Goal: Check status

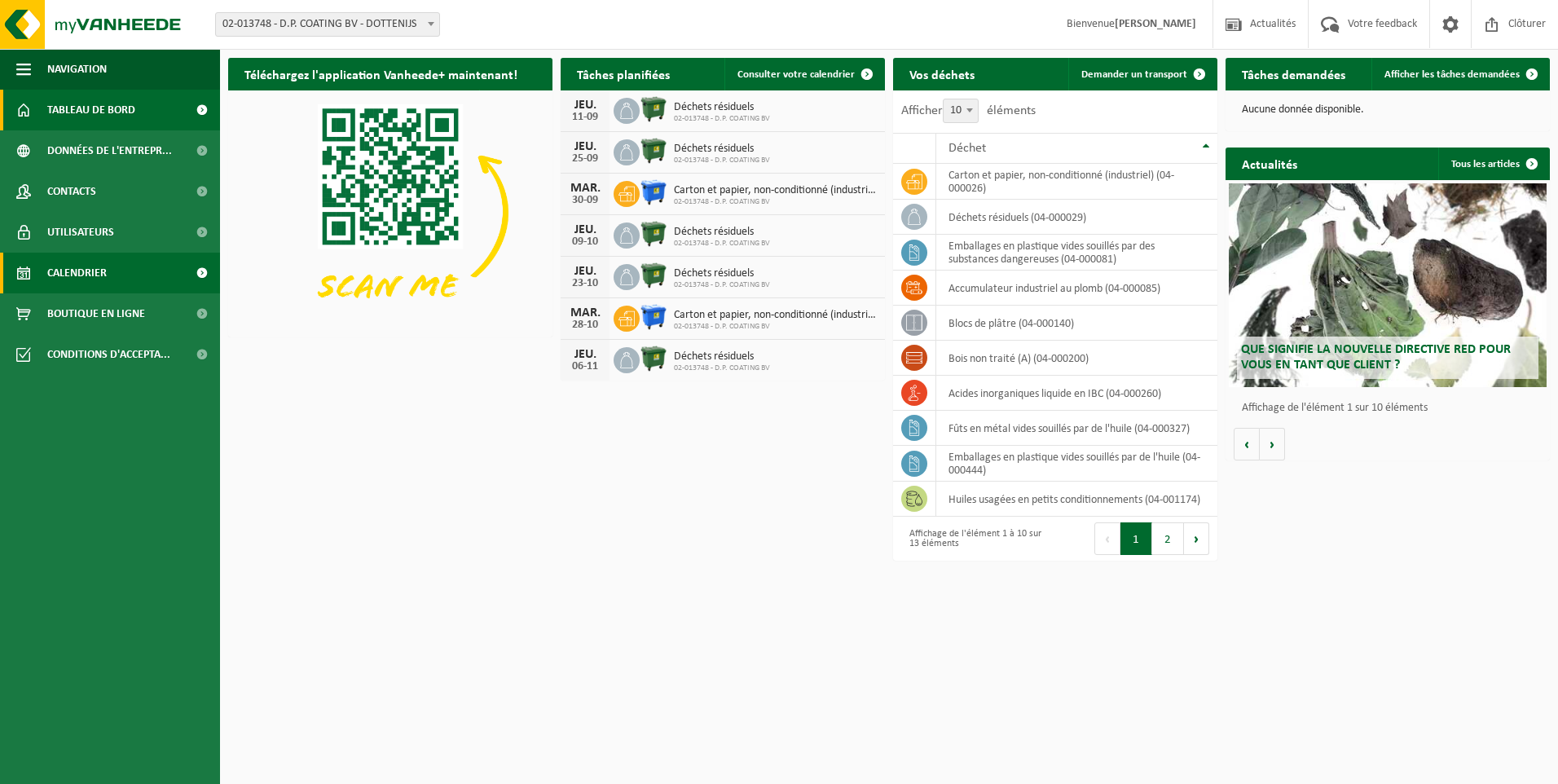
click at [75, 268] on span "Calendrier" at bounding box center [77, 273] width 59 height 41
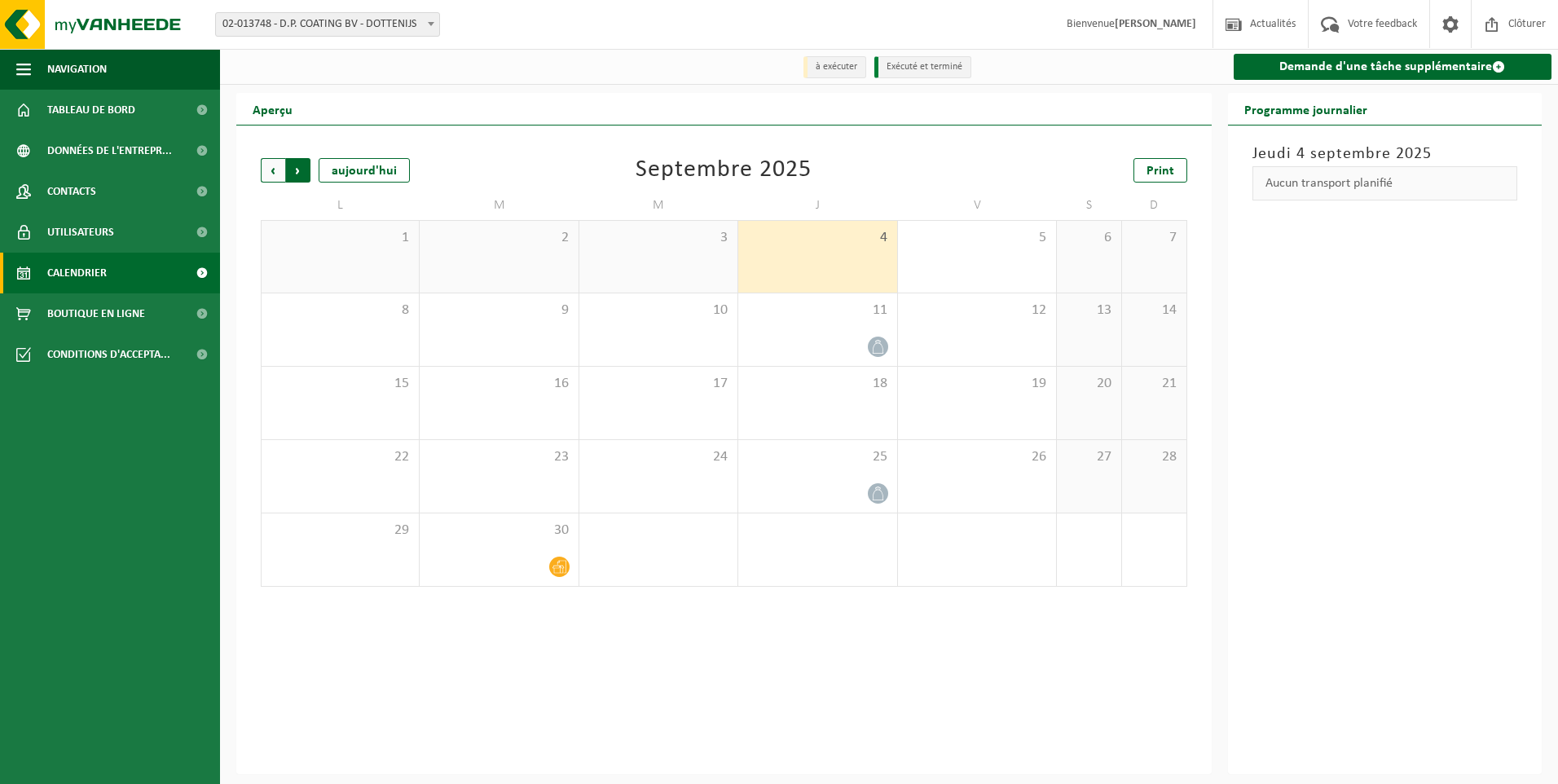
click at [278, 171] on span "Précédent" at bounding box center [273, 170] width 25 height 25
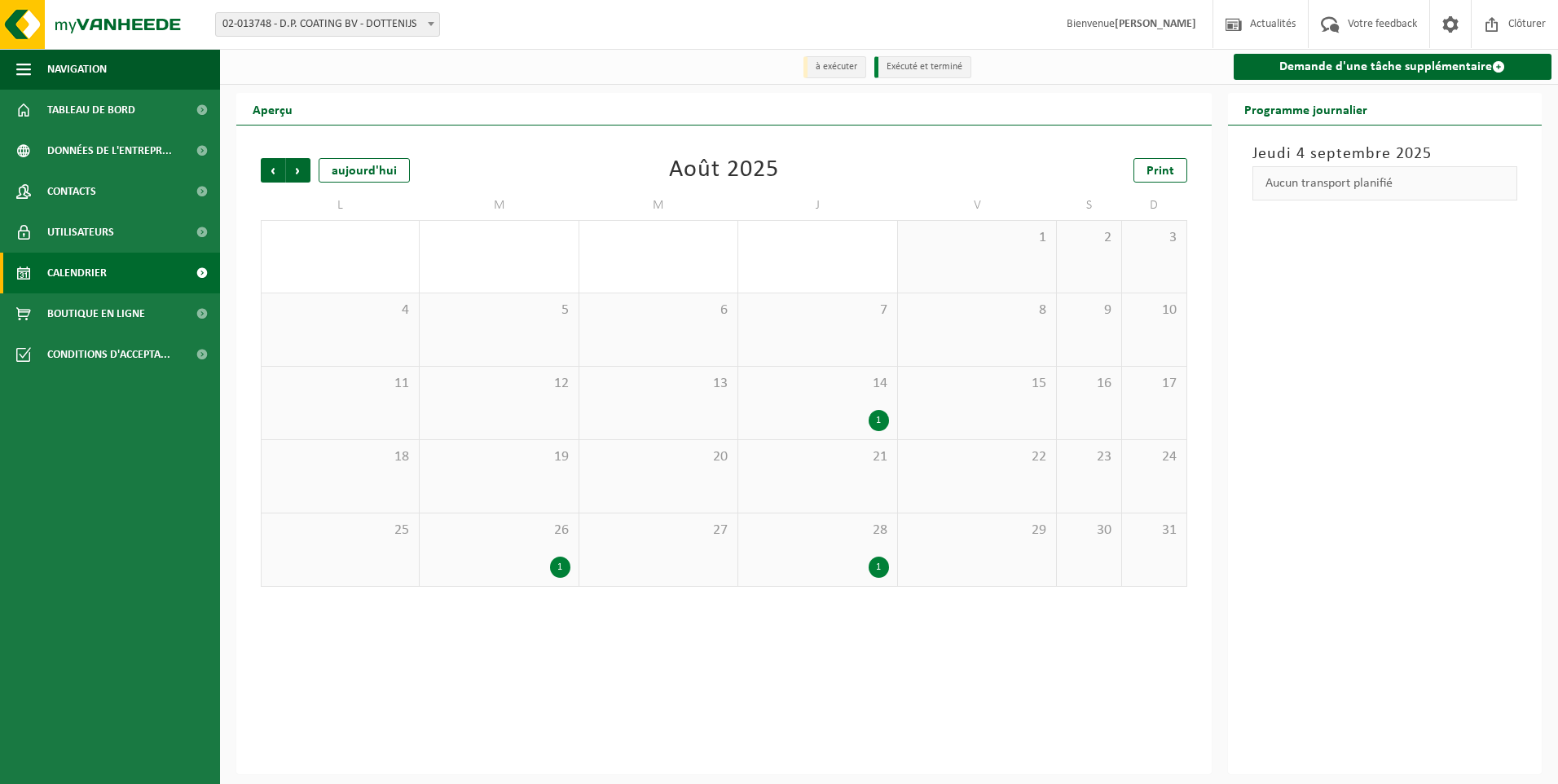
click at [827, 411] on div "1" at bounding box center [817, 420] width 141 height 21
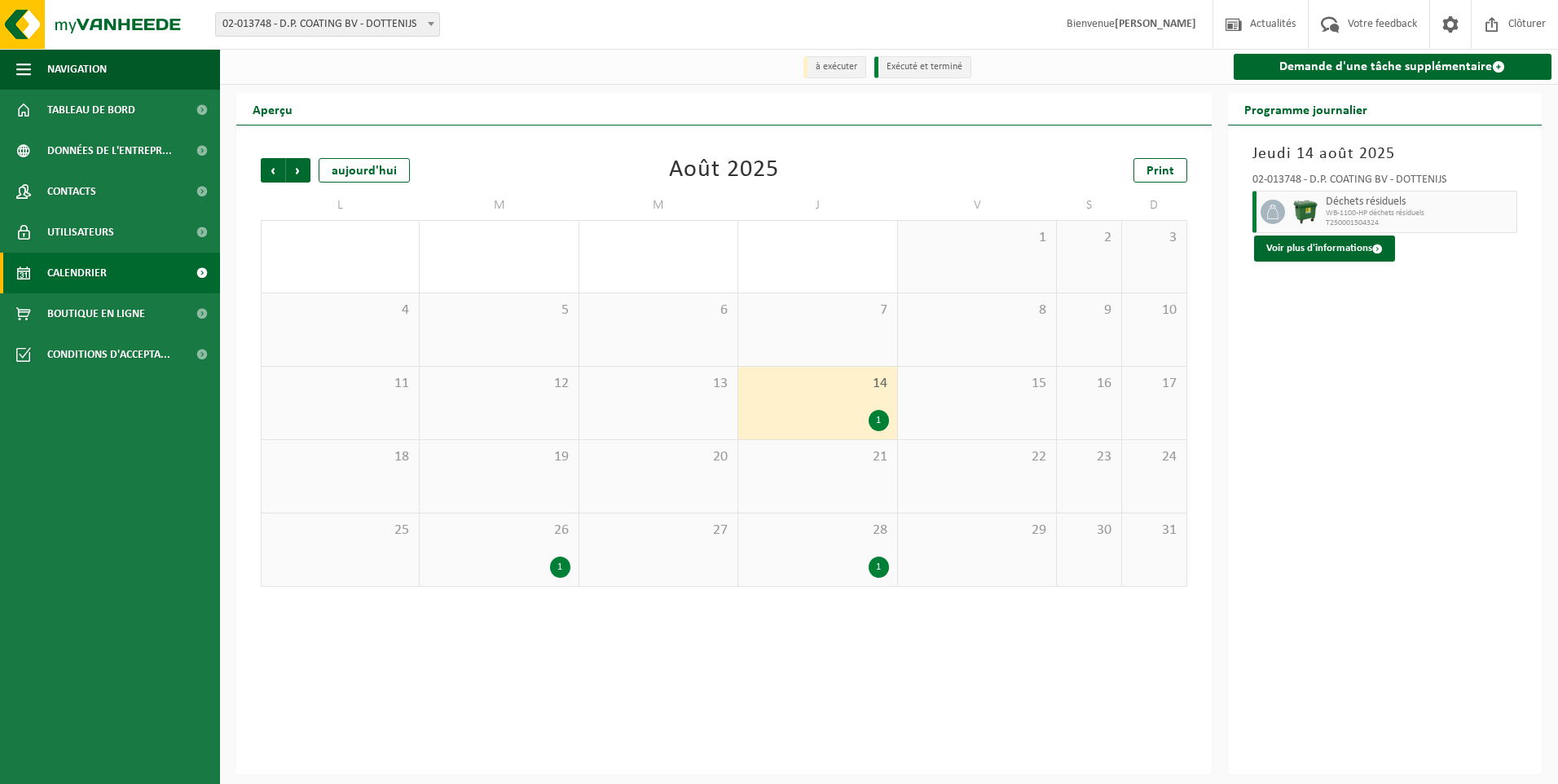
click at [499, 535] on span "26" at bounding box center [498, 531] width 141 height 18
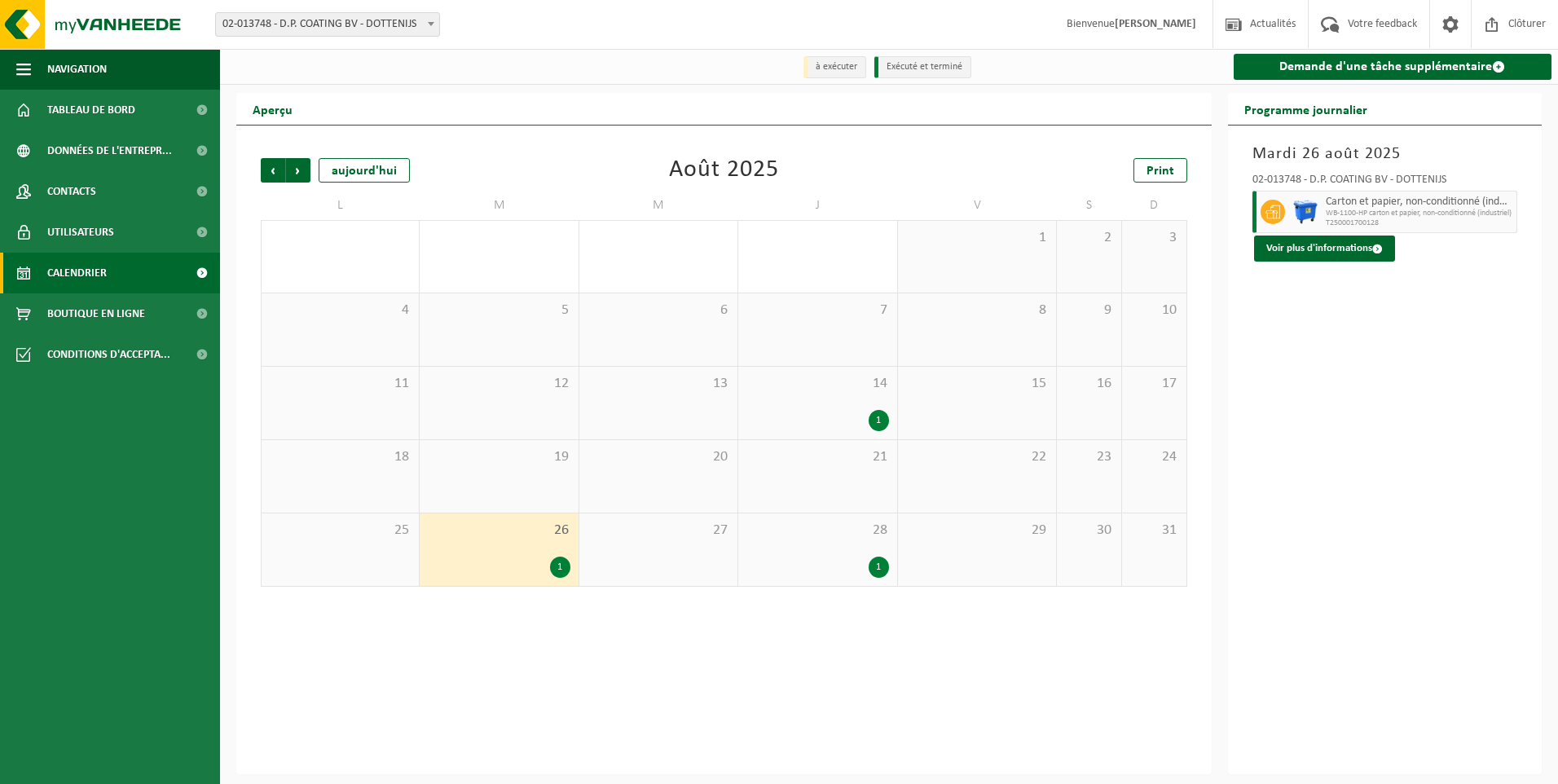
click at [801, 539] on span "28" at bounding box center [817, 531] width 141 height 18
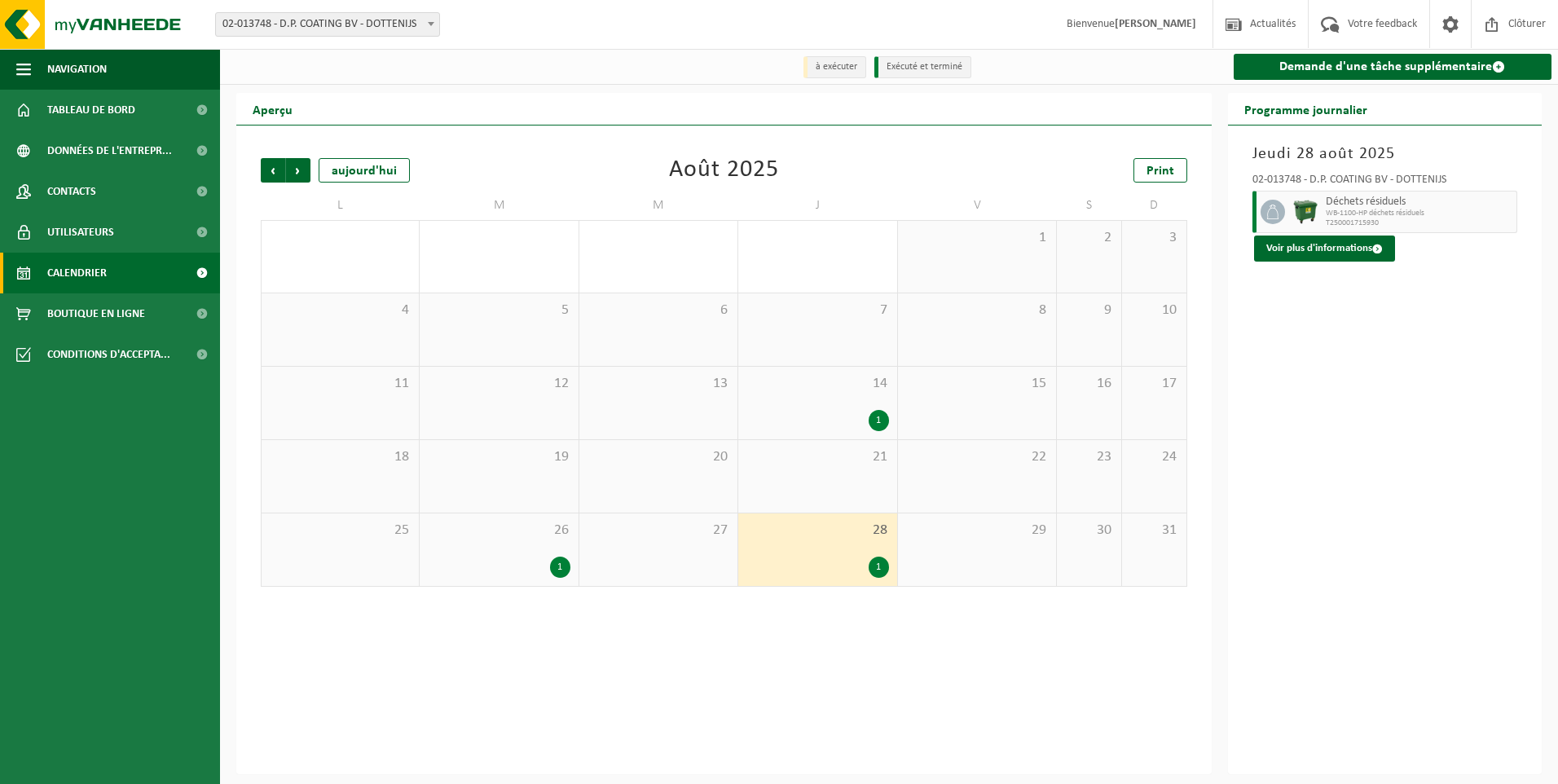
click at [489, 548] on div "26 1" at bounding box center [498, 549] width 158 height 72
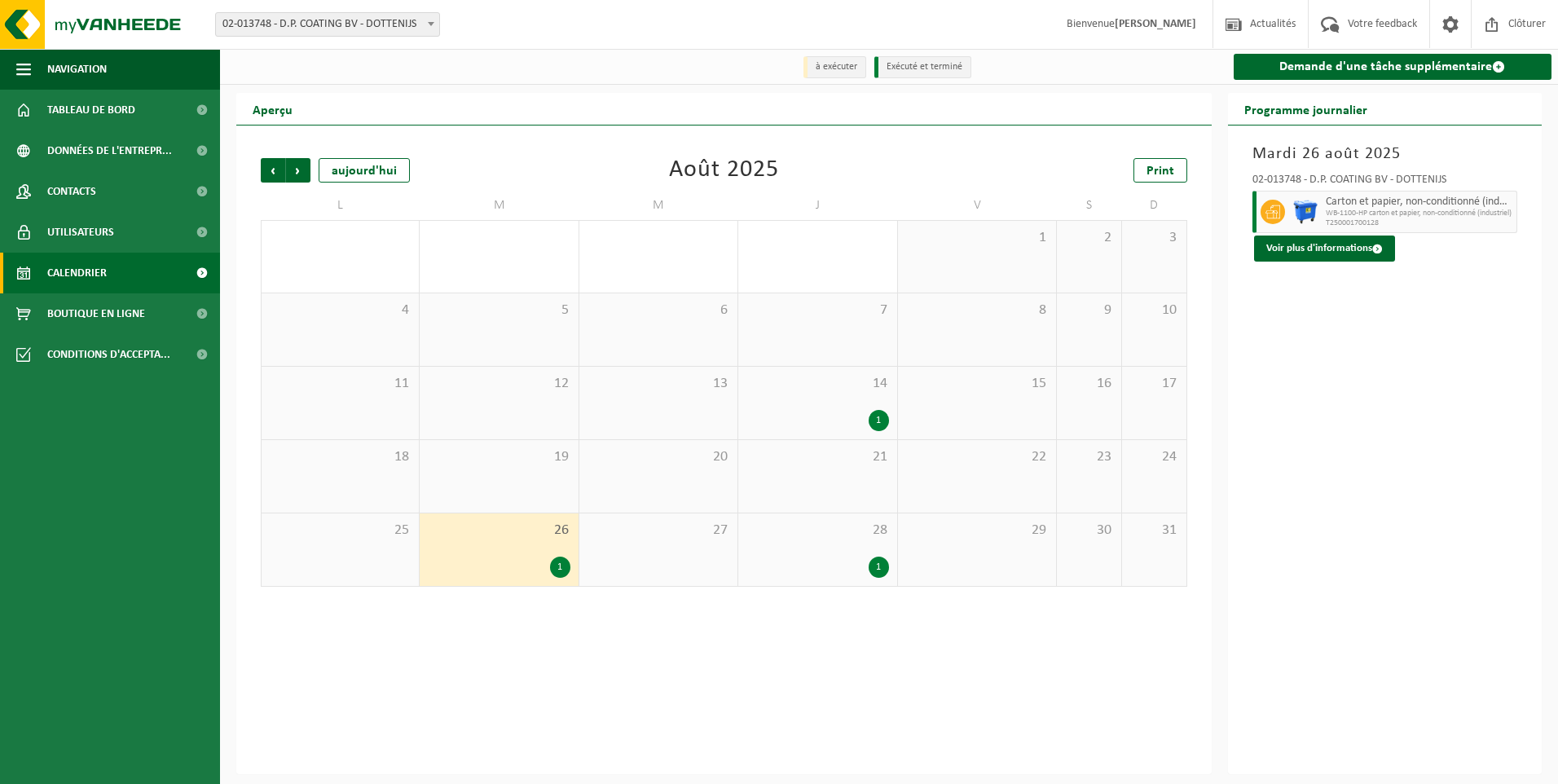
click at [796, 553] on div "28 1" at bounding box center [817, 549] width 158 height 72
